Goal: Task Accomplishment & Management: Manage account settings

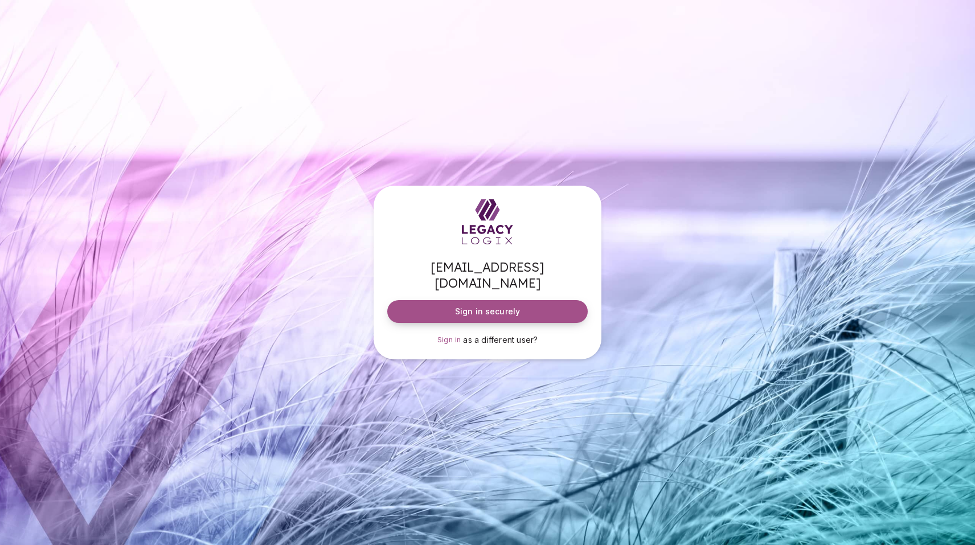
click at [476, 307] on span "Sign in securely" at bounding box center [487, 311] width 65 height 11
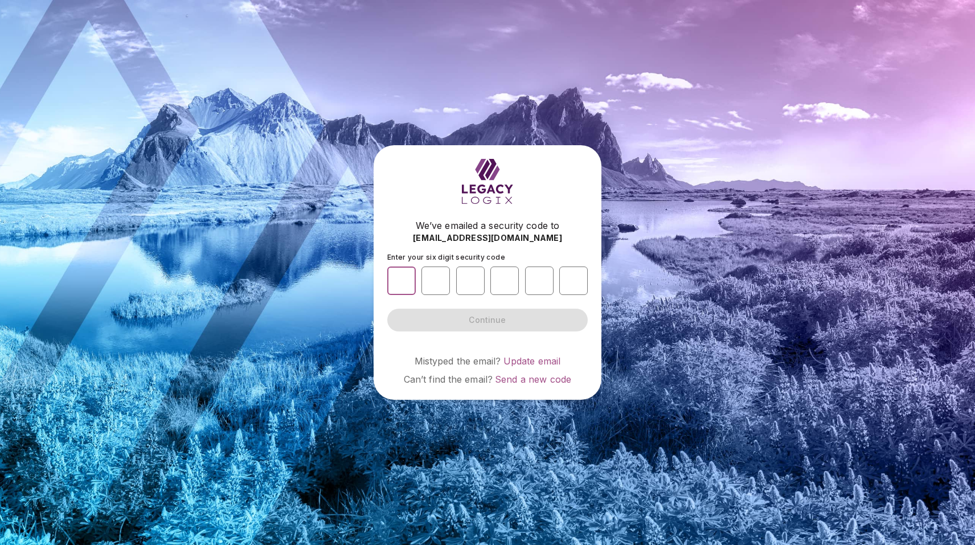
click at [397, 277] on input "number" at bounding box center [401, 280] width 28 height 28
type input "*"
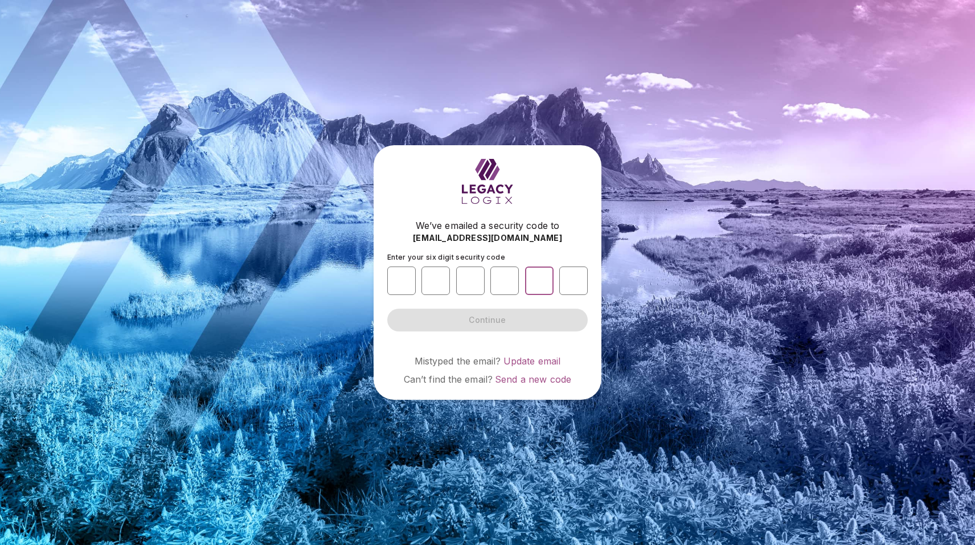
type input "*"
click at [487, 320] on button "Continue" at bounding box center [487, 320] width 200 height 23
